Goal: Browse casually

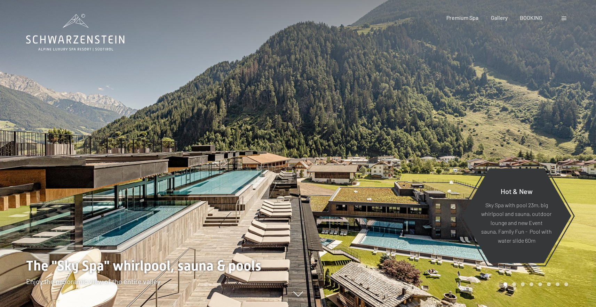
click at [368, 196] on div at bounding box center [447, 153] width 298 height 307
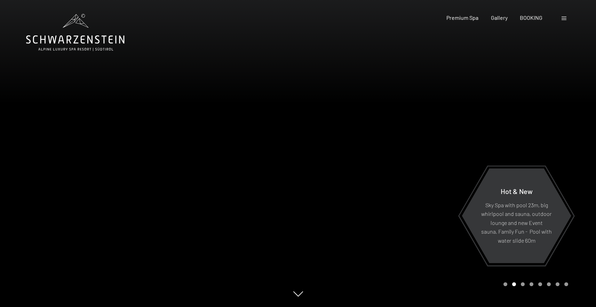
click at [391, 194] on div at bounding box center [447, 153] width 298 height 307
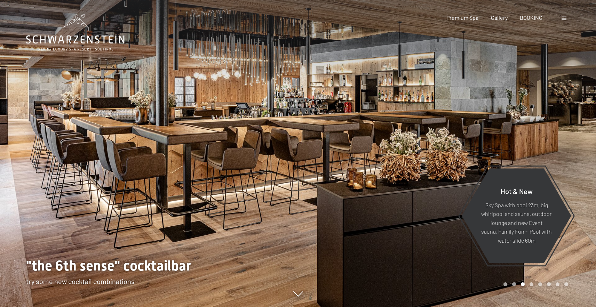
click at [391, 194] on div at bounding box center [447, 153] width 298 height 307
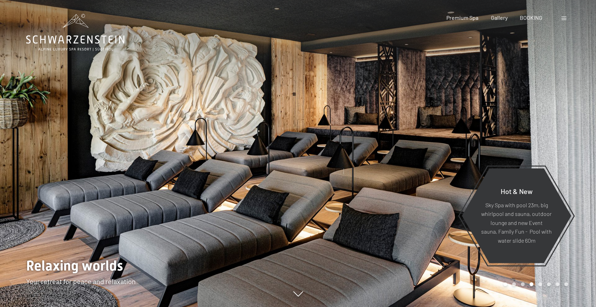
click at [392, 194] on div at bounding box center [447, 153] width 298 height 307
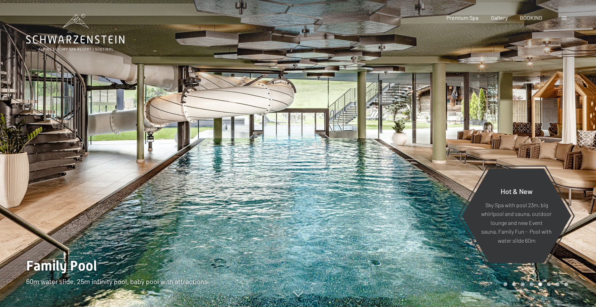
click at [392, 194] on div at bounding box center [447, 153] width 298 height 307
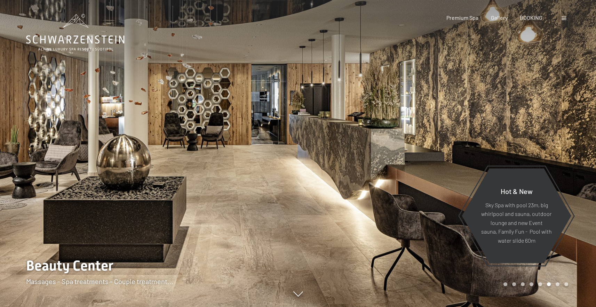
click at [392, 194] on div at bounding box center [447, 153] width 298 height 307
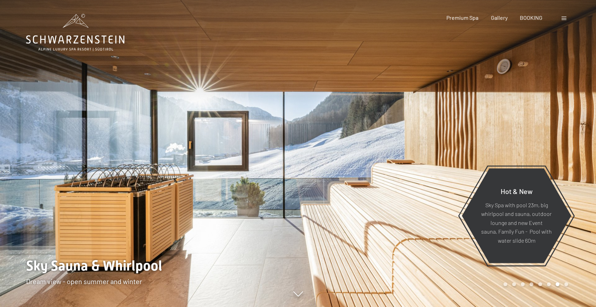
click at [431, 195] on div at bounding box center [447, 153] width 298 height 307
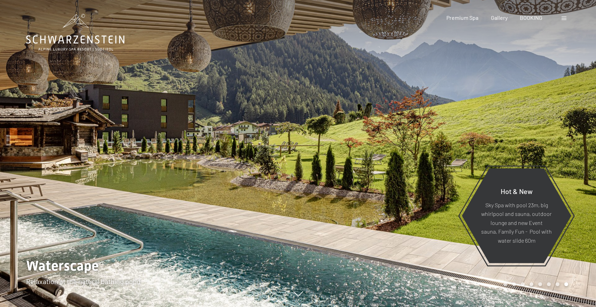
click at [431, 195] on div at bounding box center [447, 153] width 298 height 307
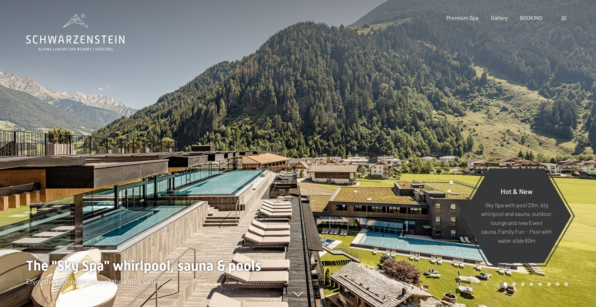
click at [374, 224] on div at bounding box center [447, 153] width 298 height 307
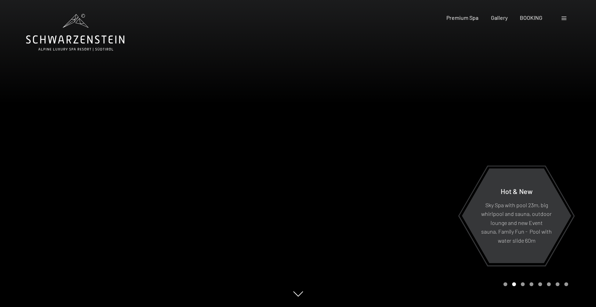
click at [374, 224] on div at bounding box center [447, 153] width 298 height 307
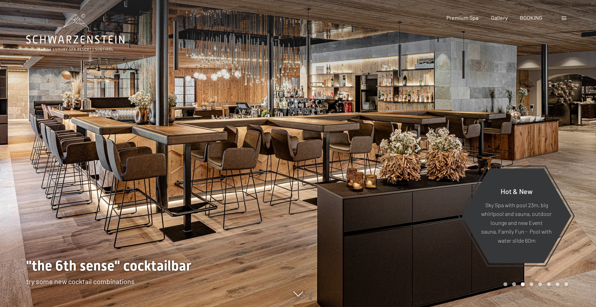
click at [13, 190] on div at bounding box center [149, 153] width 298 height 307
